Goal: Transaction & Acquisition: Purchase product/service

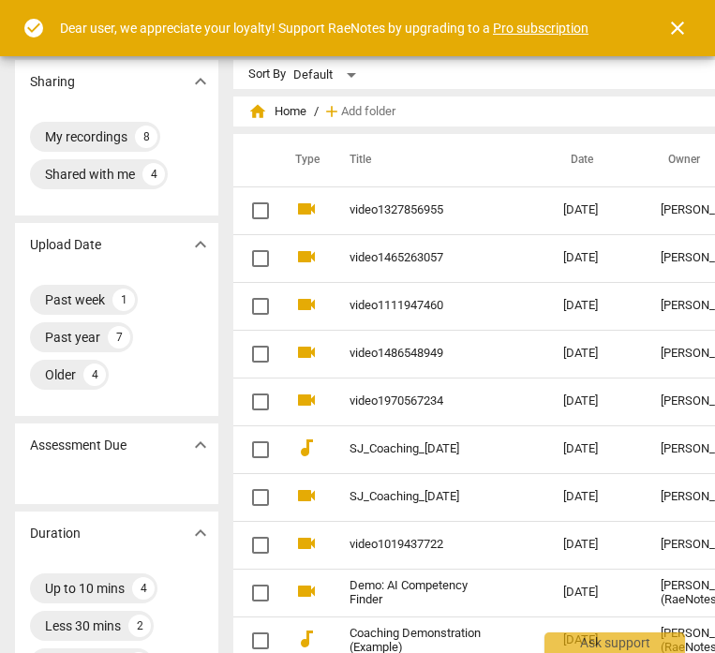
click at [681, 22] on span "close" at bounding box center [677, 28] width 22 height 22
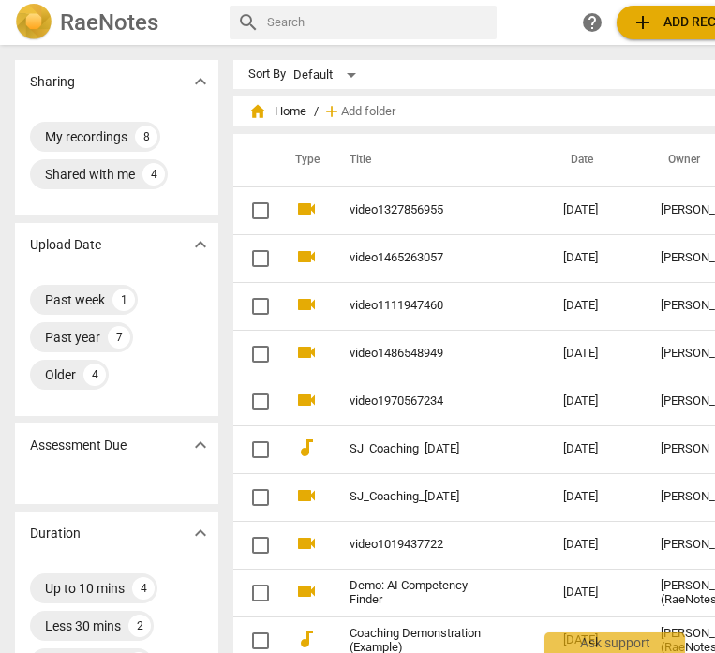
click at [710, 107] on div "home Home / add Add folder" at bounding box center [530, 111] width 565 height 30
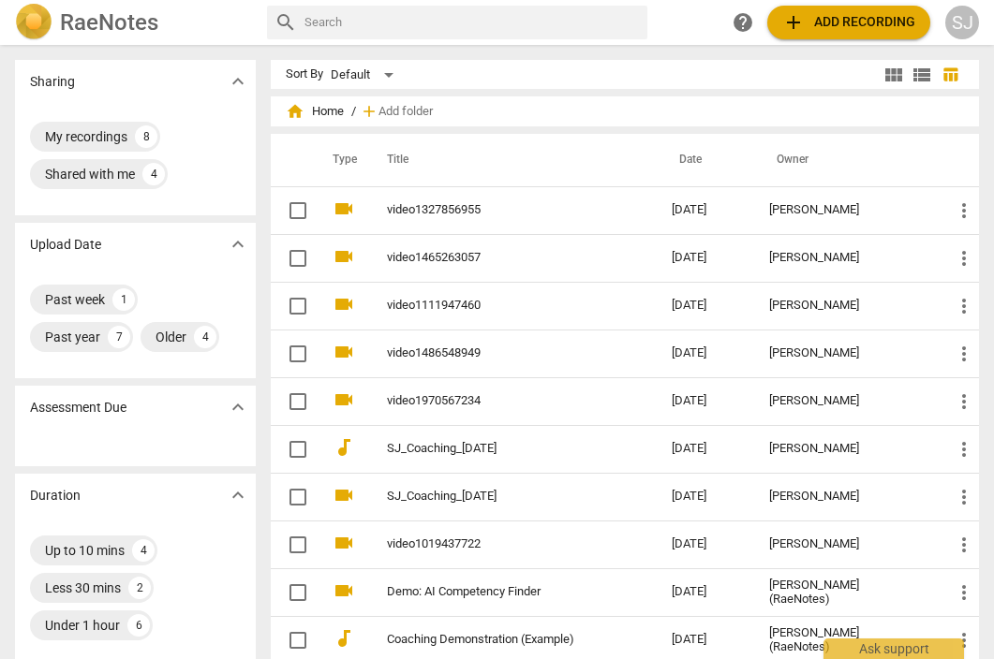
click at [714, 26] on span "add Add recording" at bounding box center [848, 22] width 133 height 22
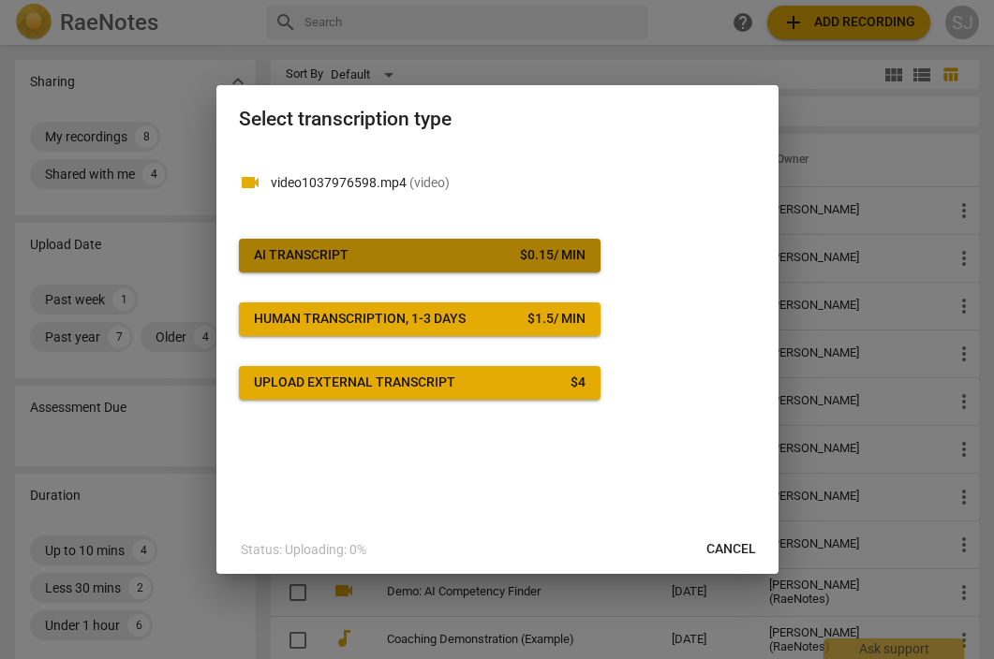
click at [368, 272] on button "AI Transcript $ 0.15 / min" at bounding box center [420, 256] width 362 height 34
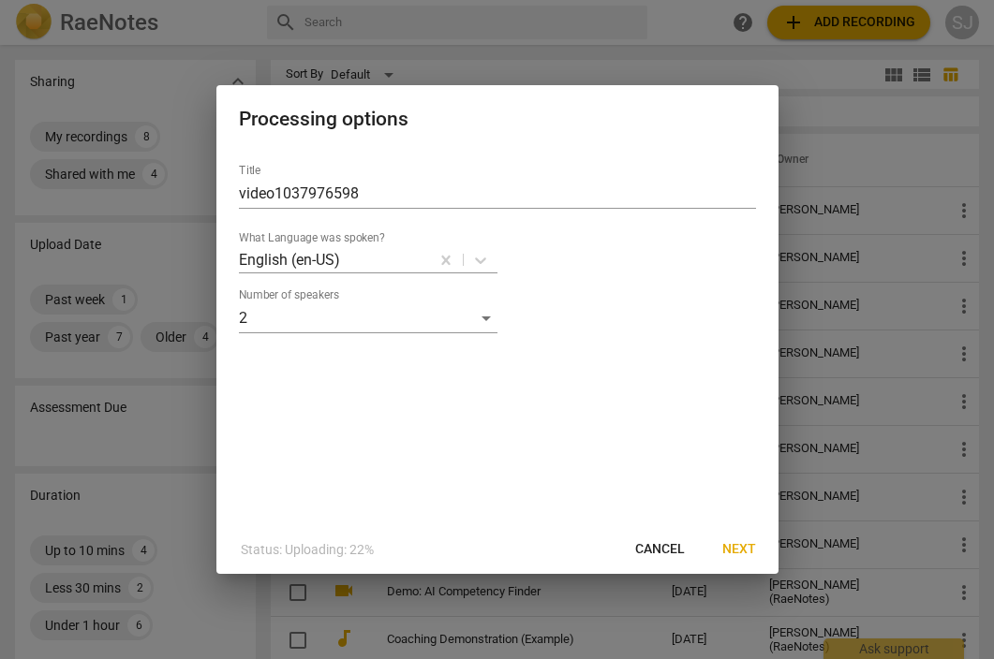
click at [714, 549] on span "Next" at bounding box center [739, 549] width 34 height 19
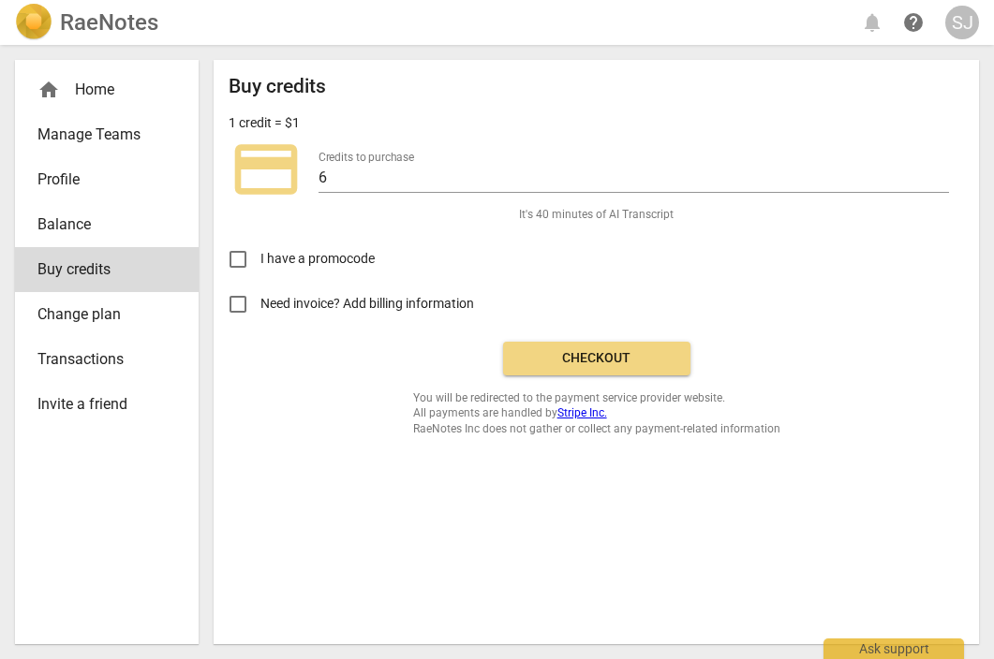
click at [616, 355] on span "Checkout" at bounding box center [596, 358] width 157 height 19
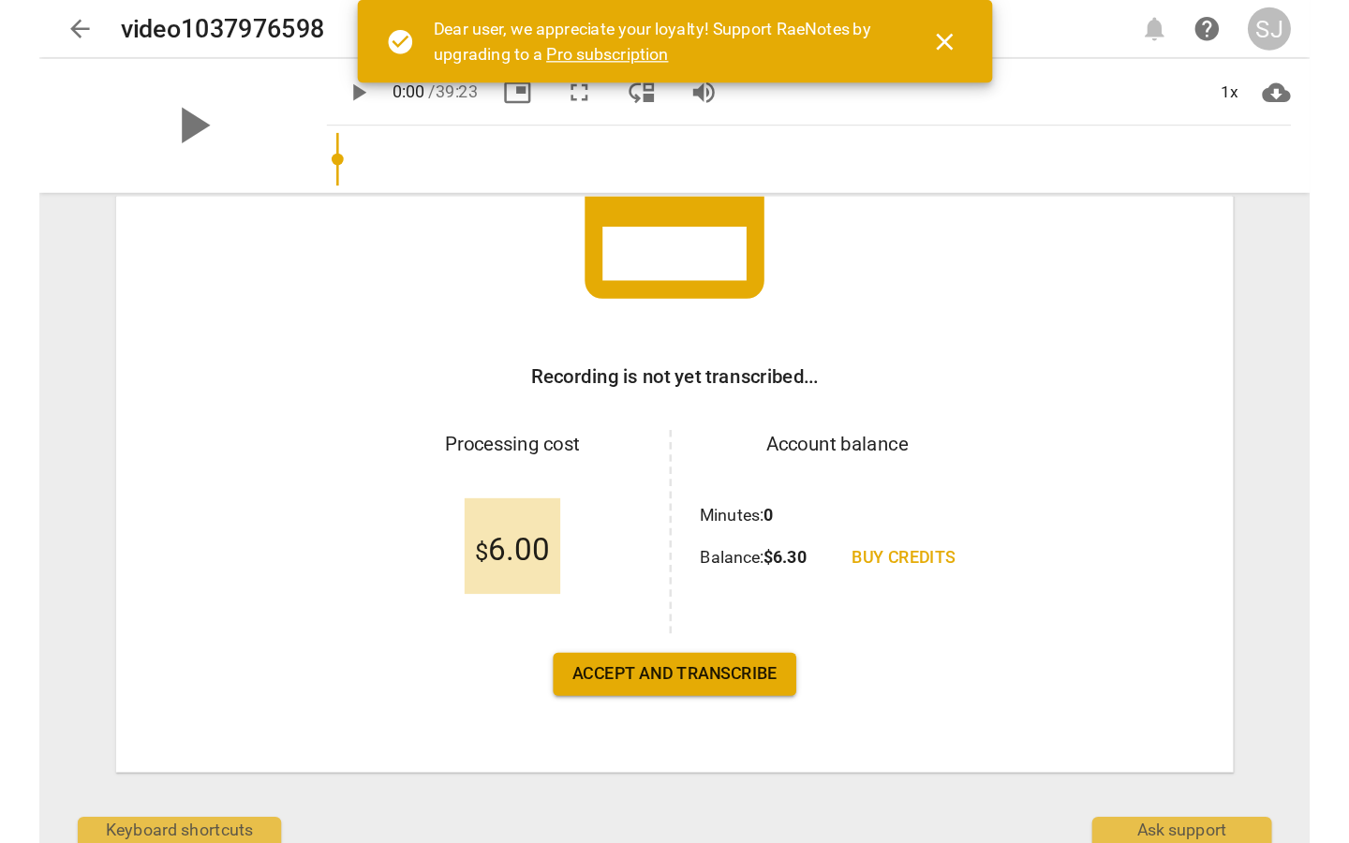
scroll to position [182, 0]
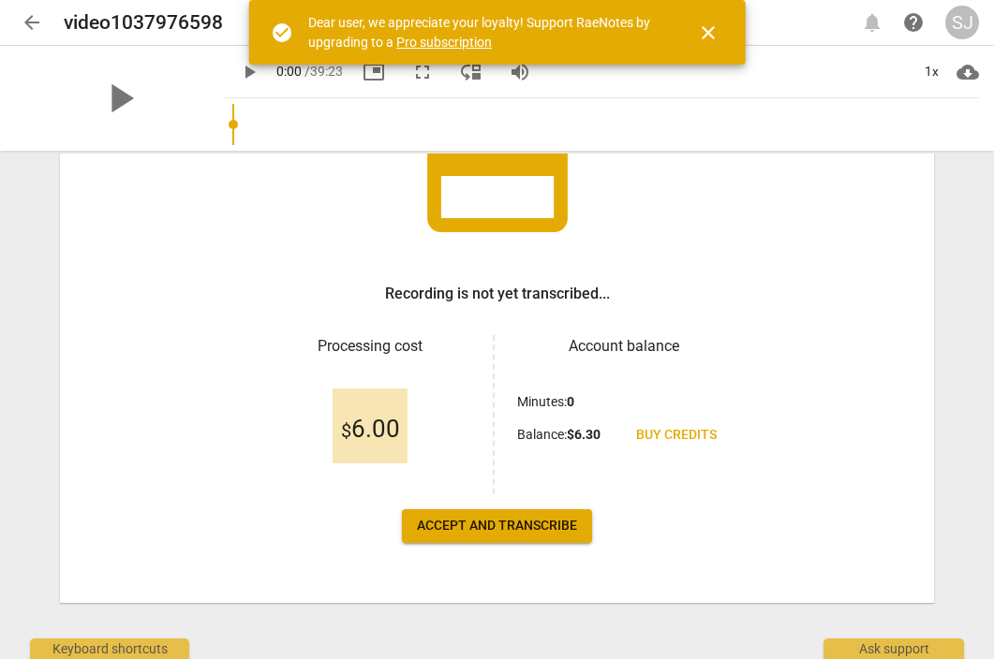
click at [574, 521] on button "Accept and transcribe" at bounding box center [497, 527] width 190 height 34
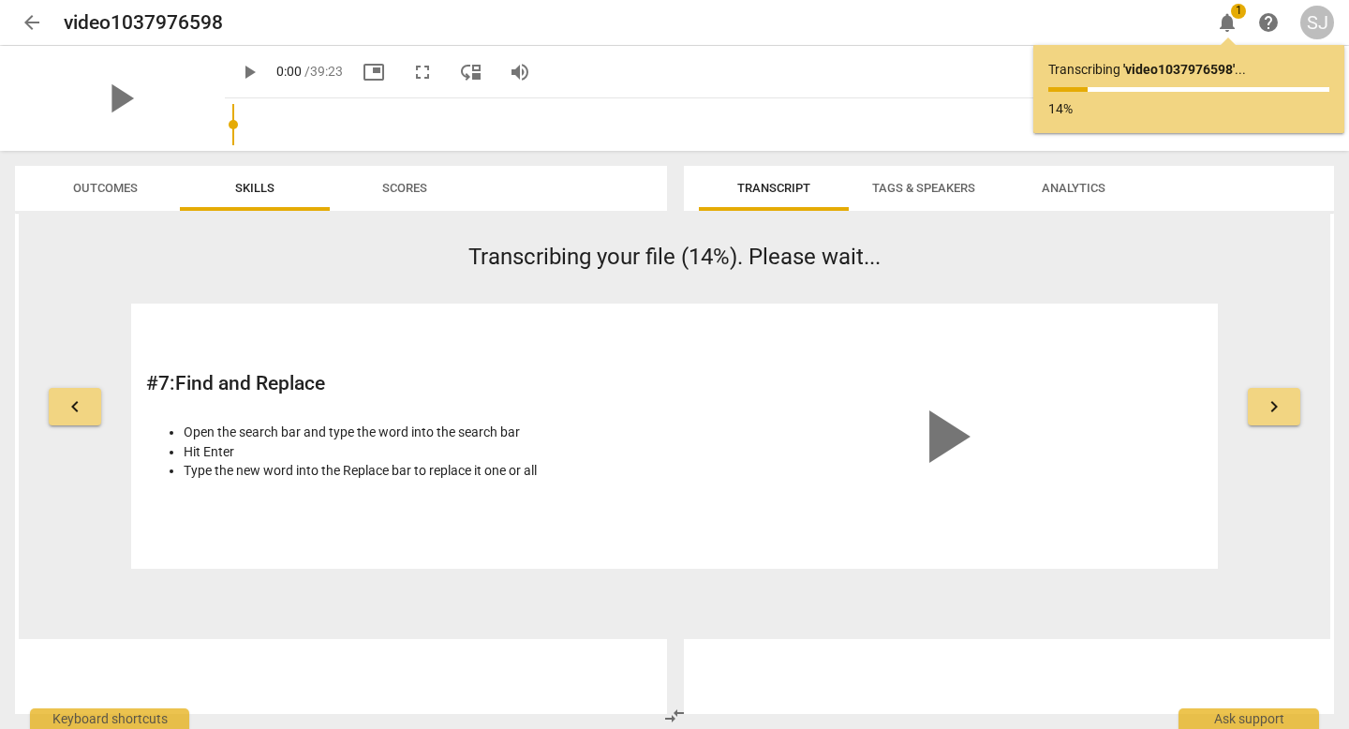
click at [993, 200] on div "Transcript Tags & Speakers Analytics" at bounding box center [1009, 188] width 620 height 45
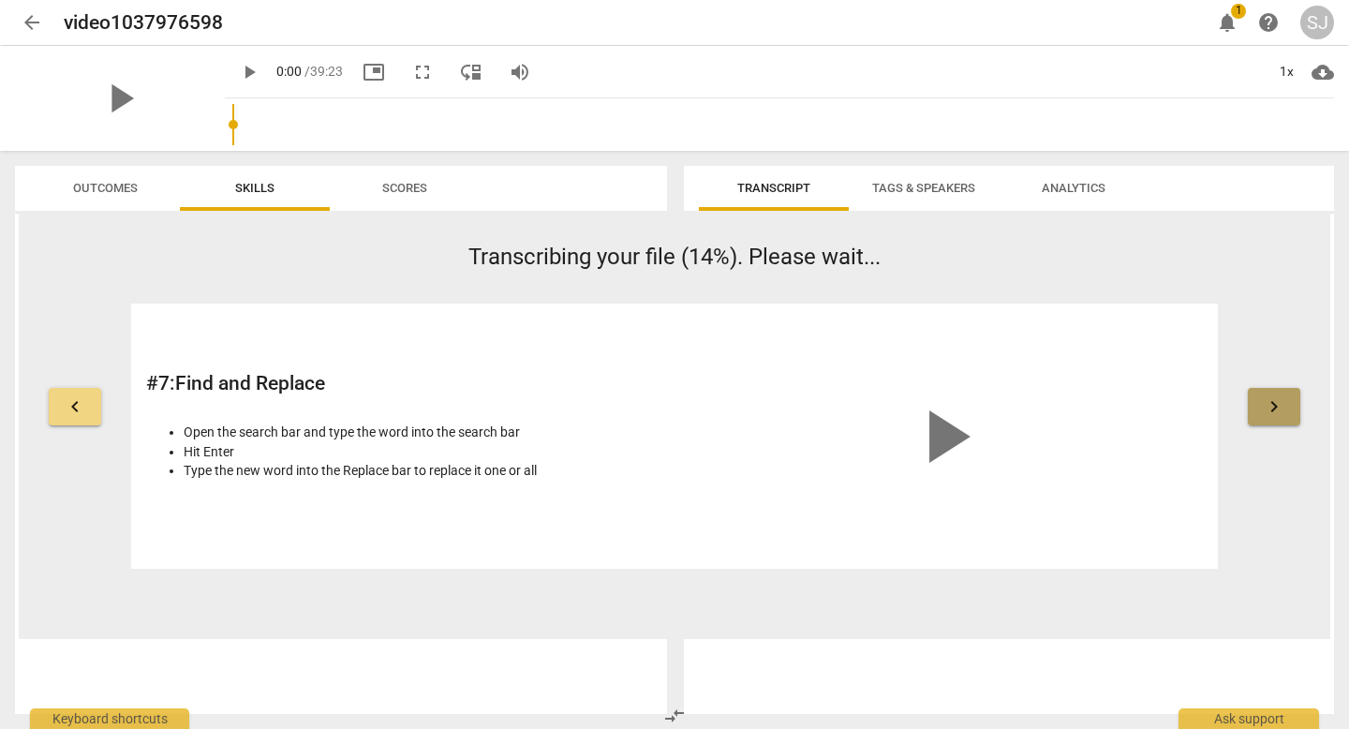
click at [993, 421] on button "keyboard_arrow_right" at bounding box center [1274, 406] width 52 height 37
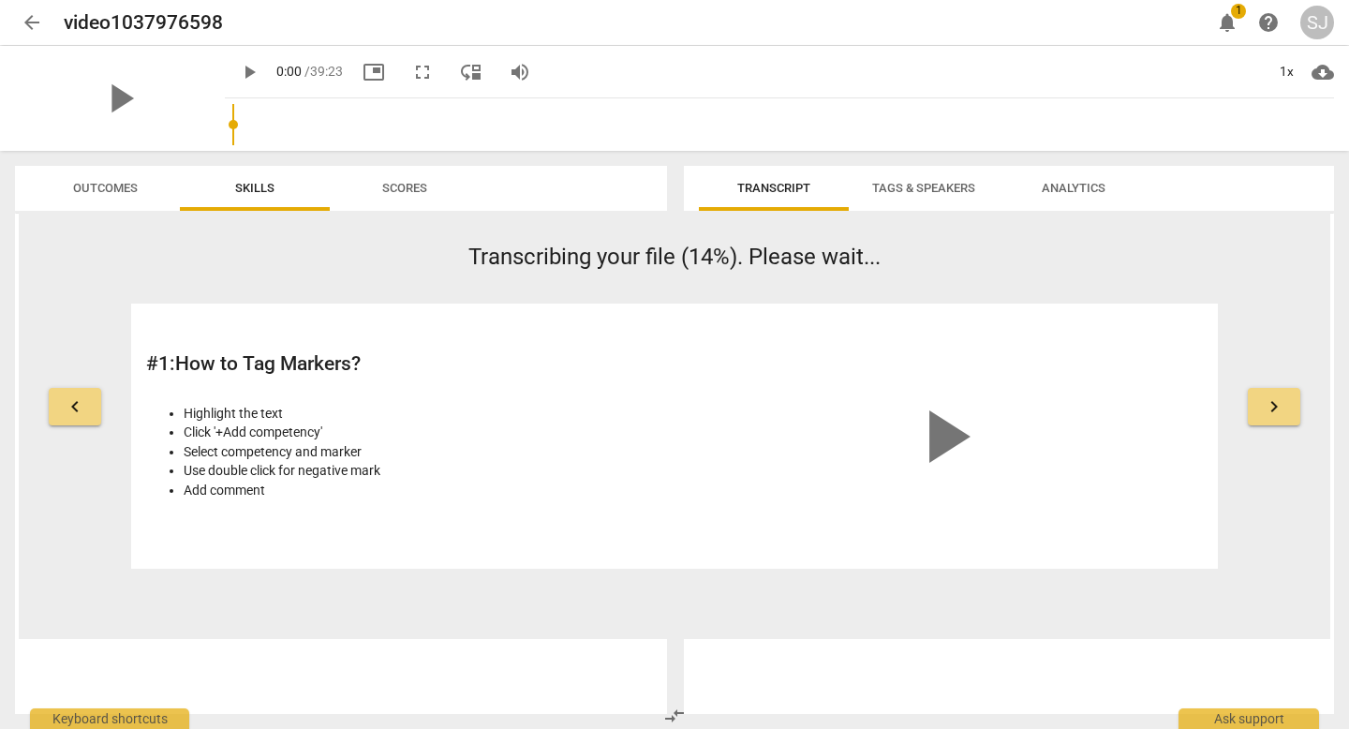
click at [993, 421] on button "keyboard_arrow_right" at bounding box center [1274, 406] width 52 height 37
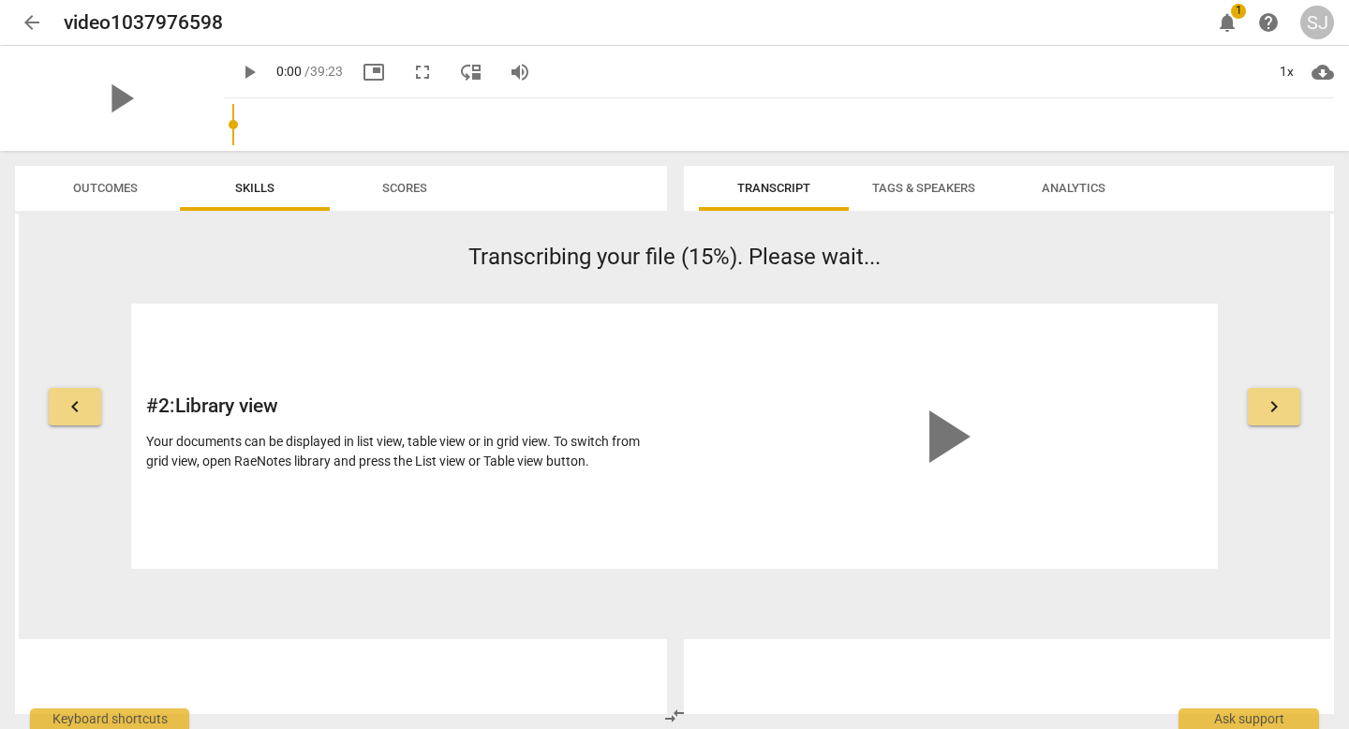
drag, startPoint x: 130, startPoint y: 252, endPoint x: 132, endPoint y: 185, distance: 66.5
click at [130, 229] on div "keyboard_arrow_left Transcribing your file (15%). Please wait... # 2 : Library …" at bounding box center [674, 425] width 1311 height 428
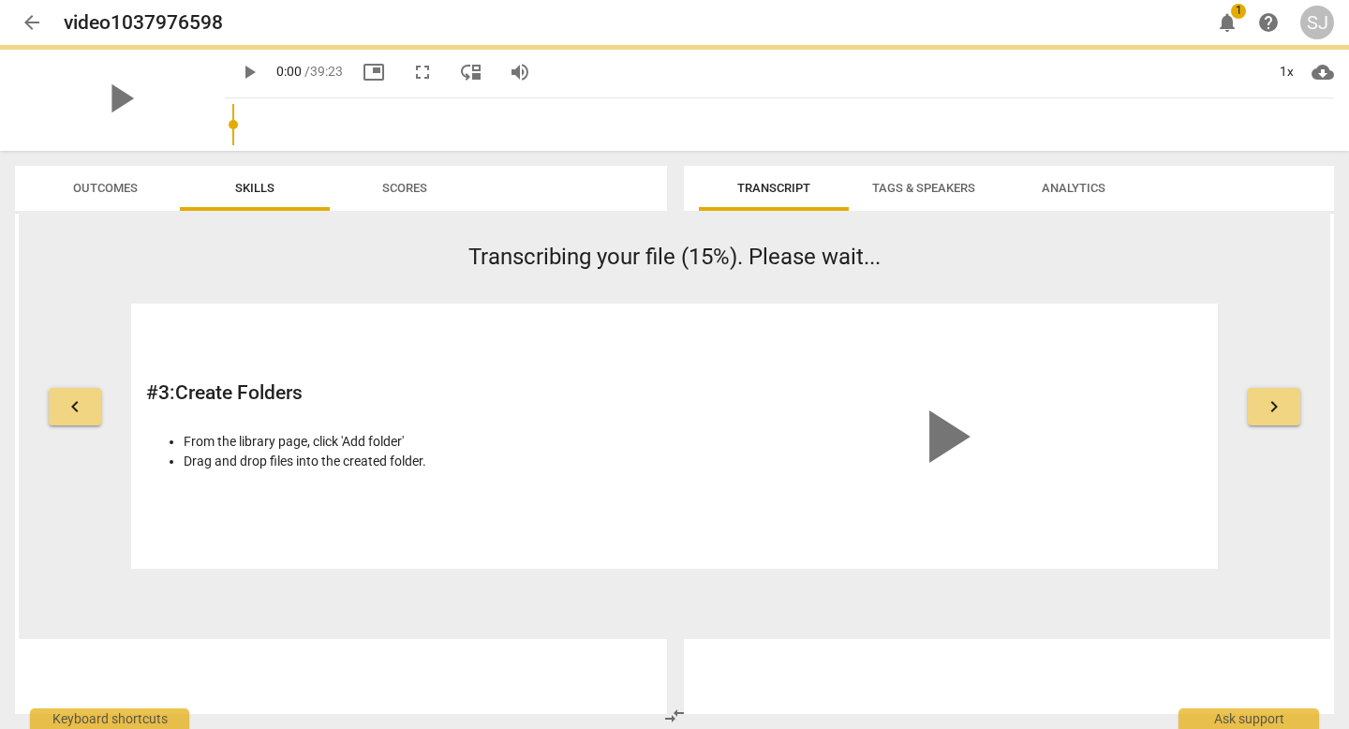
click at [993, 178] on div "Transcript Tags & Speakers Analytics 2025-10-07T13:54:59Z Tags Sahar Jamal Peop…" at bounding box center [1012, 440] width 672 height 578
drag, startPoint x: 1348, startPoint y: 185, endPoint x: 1348, endPoint y: 150, distance: 35.6
click at [993, 170] on div "Transcript Tags & Speakers Analytics 2025-10-07T13:54:59Z Tags Sahar Jamal Peop…" at bounding box center [1012, 440] width 672 height 578
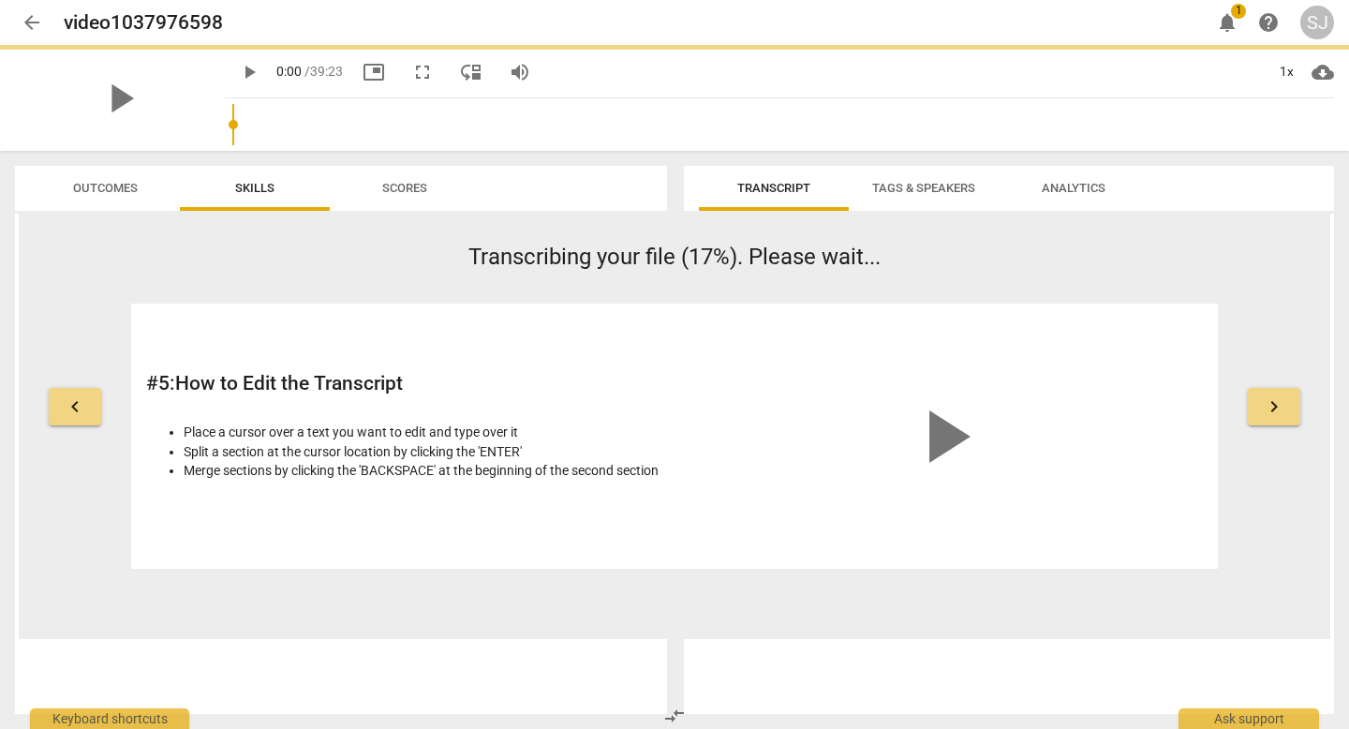
drag, startPoint x: 1348, startPoint y: 150, endPoint x: 1003, endPoint y: -114, distance: 434.2
click at [993, 0] on html "arrow_back video1037976598 edit notifications 1 help SJ play_arrow play_arrow 0…" at bounding box center [674, 0] width 1349 height 0
